Goal: Task Accomplishment & Management: Use online tool/utility

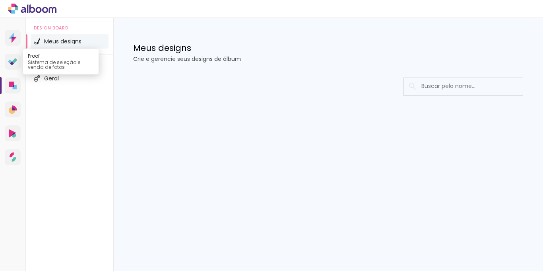
click at [9, 63] on icon at bounding box center [13, 62] width 10 height 8
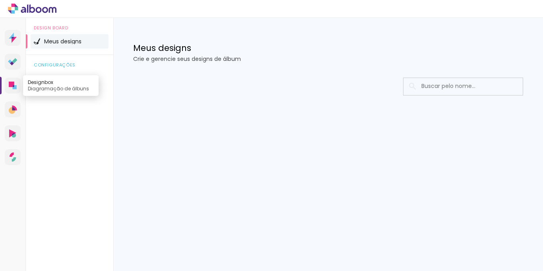
click at [16, 89] on link "Designbox Diagramação de álbuns" at bounding box center [13, 85] width 16 height 16
